Goal: Find specific page/section: Find specific page/section

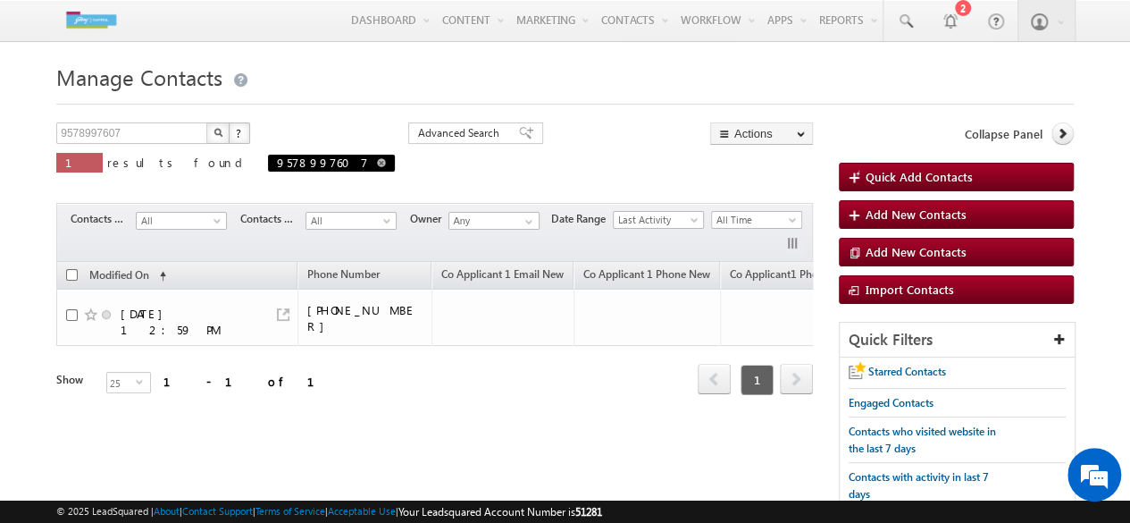
click at [377, 164] on span at bounding box center [381, 162] width 9 height 9
type input "Search Contacts"
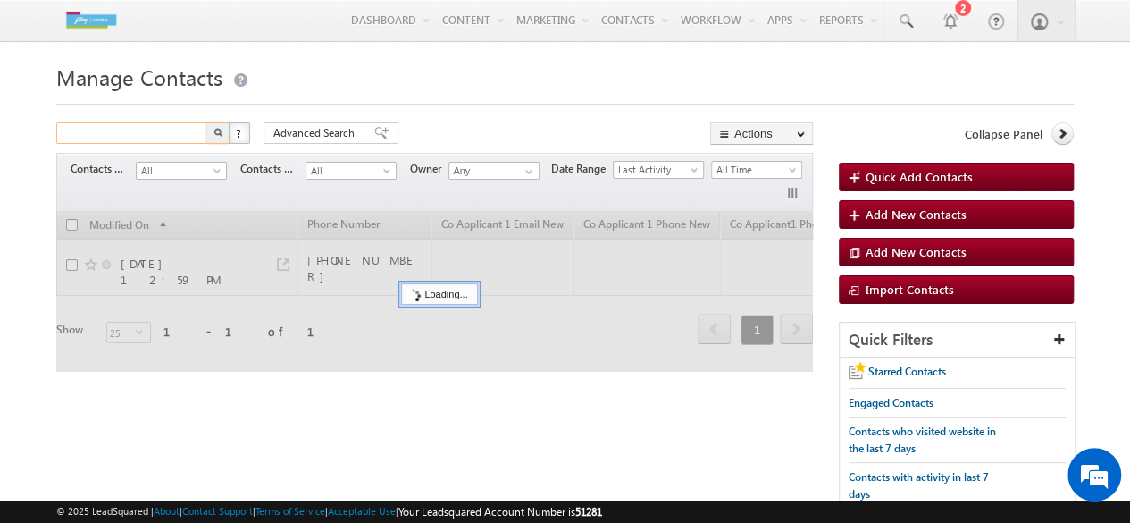
click at [174, 130] on input "text" at bounding box center [132, 132] width 153 height 21
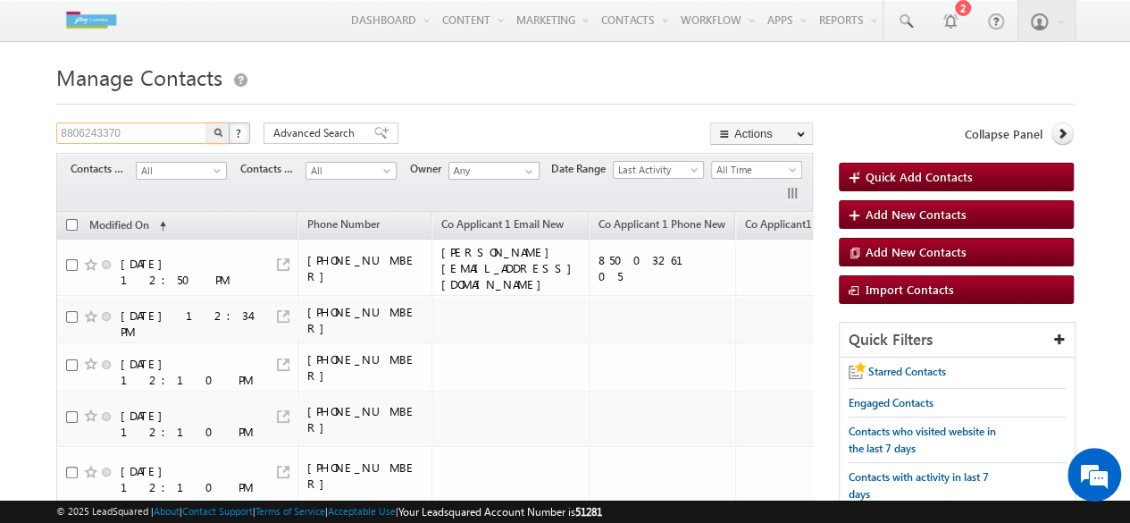
type input "8806243370"
click at [220, 135] on img "button" at bounding box center [218, 132] width 9 height 9
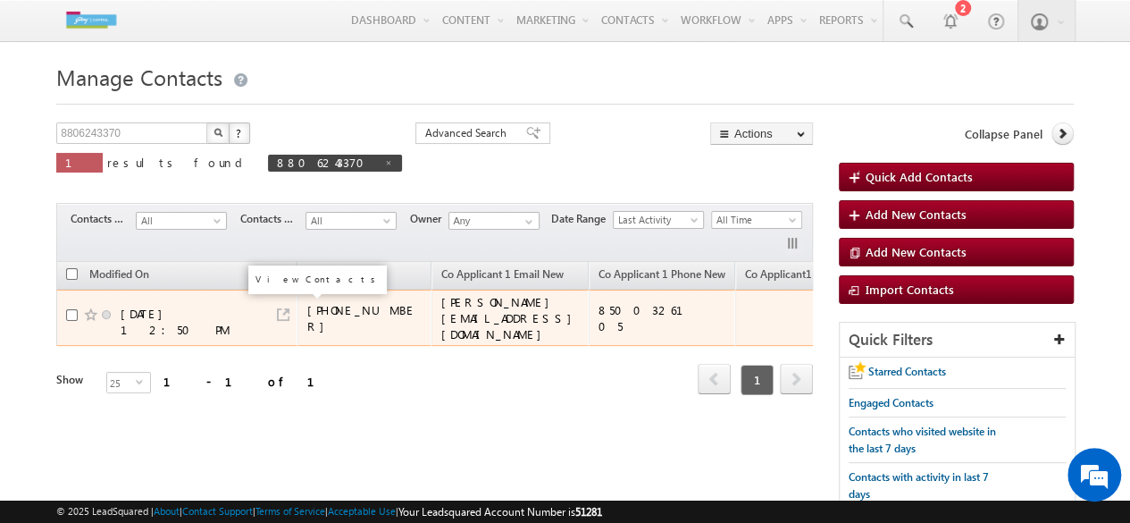
click at [278, 310] on link at bounding box center [283, 314] width 13 height 13
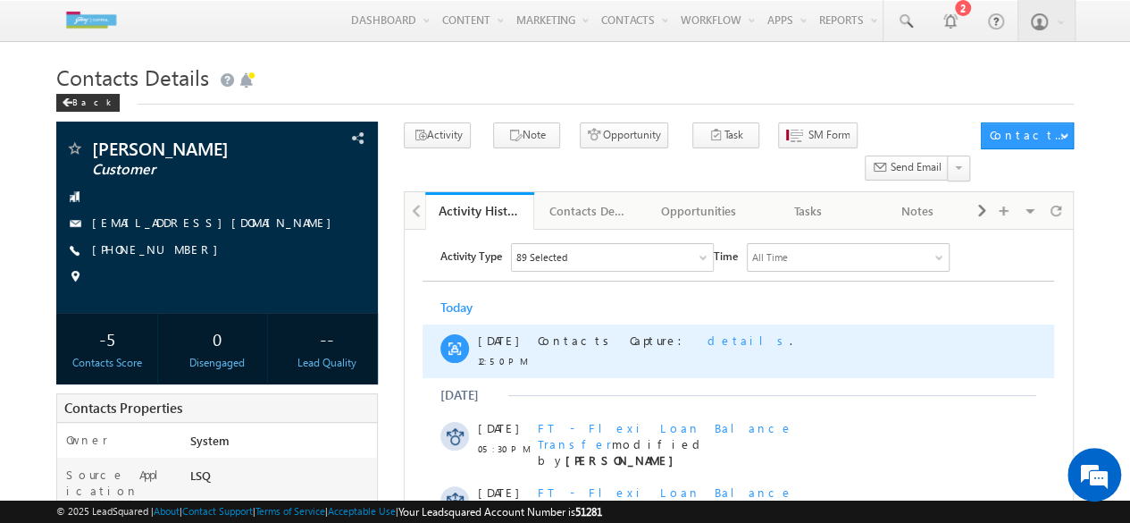
click at [708, 338] on span "details" at bounding box center [749, 339] width 82 height 15
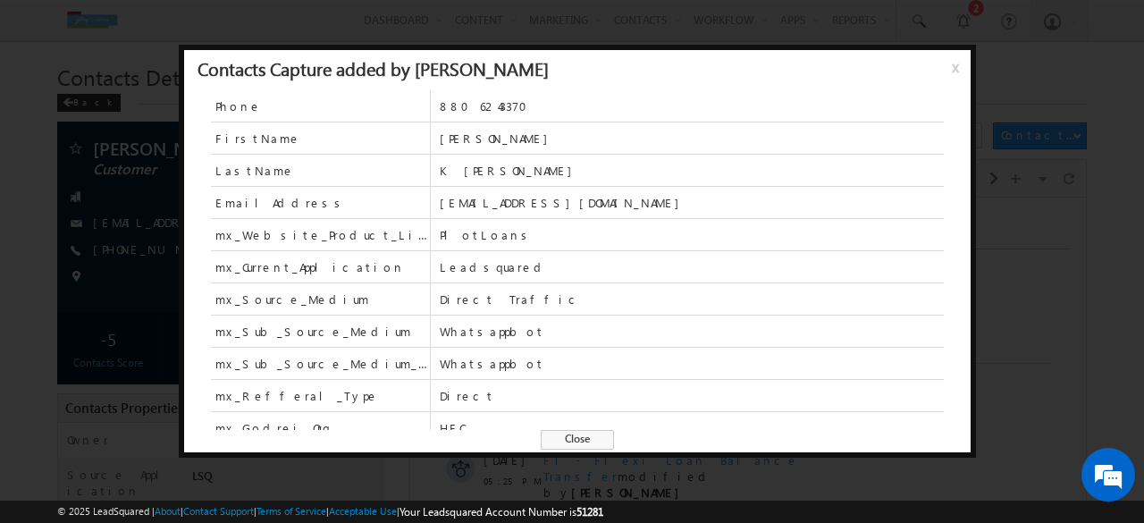
scroll to position [10, 0]
